Goal: Find specific page/section: Find specific page/section

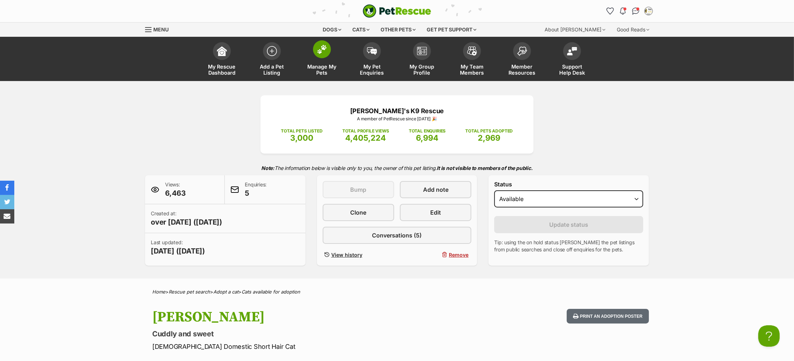
click at [322, 57] on span at bounding box center [322, 49] width 18 height 18
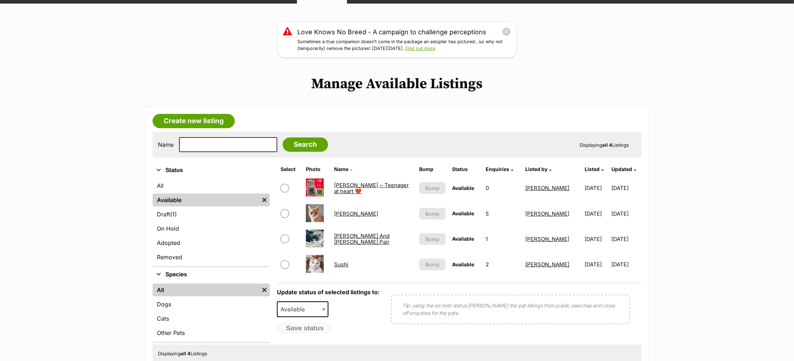
scroll to position [79, 0]
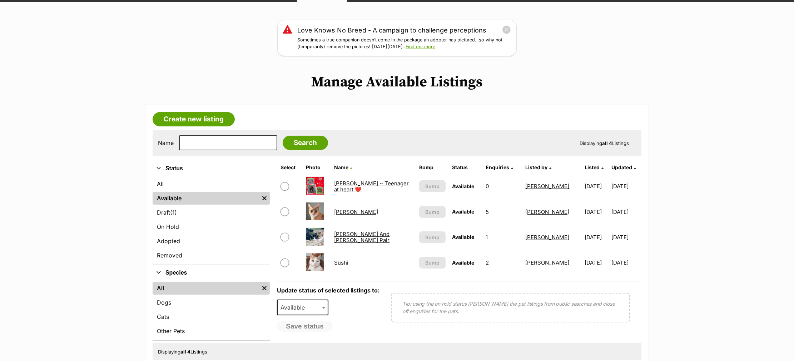
click at [340, 211] on link "[PERSON_NAME]" at bounding box center [356, 212] width 44 height 7
